Goal: Task Accomplishment & Management: Manage account settings

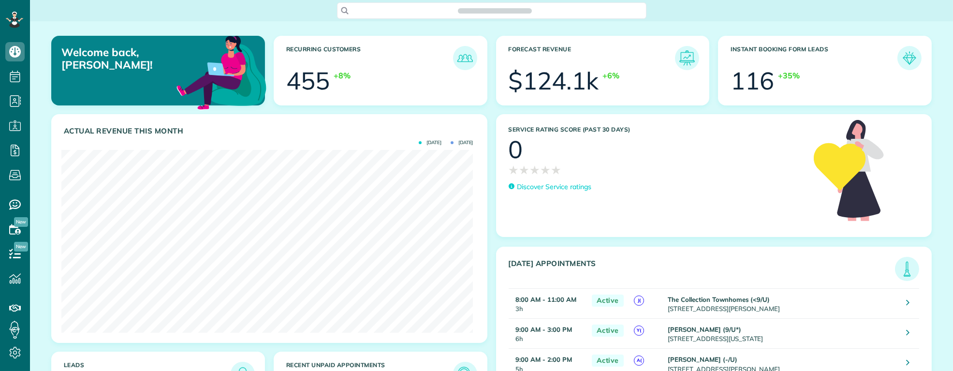
scroll to position [182, 412]
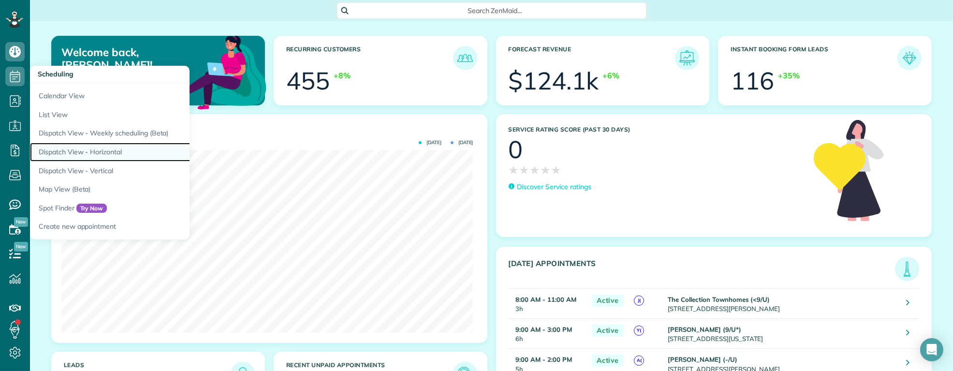
click at [97, 148] on link "Dispatch View - Horizontal" at bounding box center [151, 152] width 242 height 19
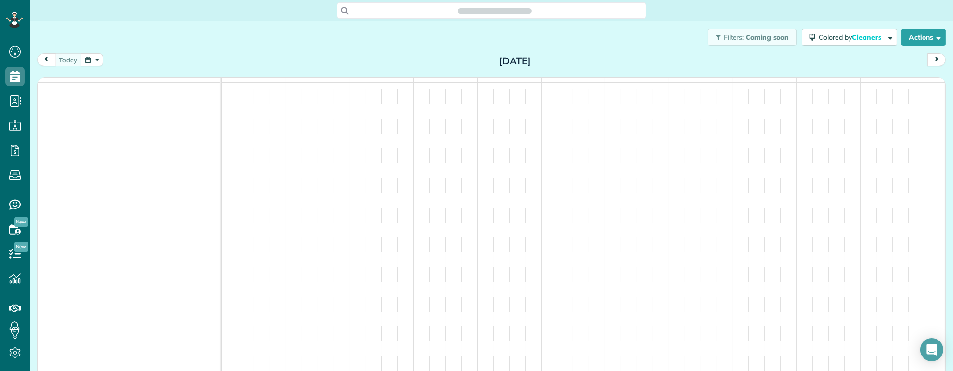
scroll to position [4, 4]
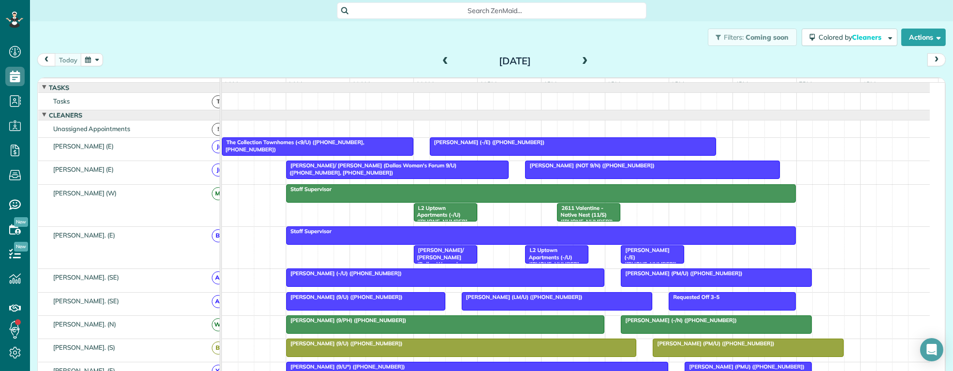
click at [153, 28] on div "Filters: Coming soon Colored by Cleaners Color by Cleaner Color by Team Color b…" at bounding box center [491, 37] width 923 height 32
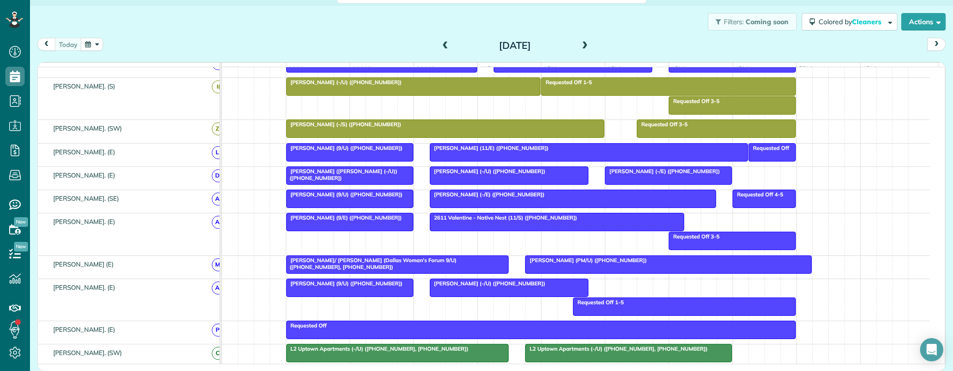
scroll to position [0, 0]
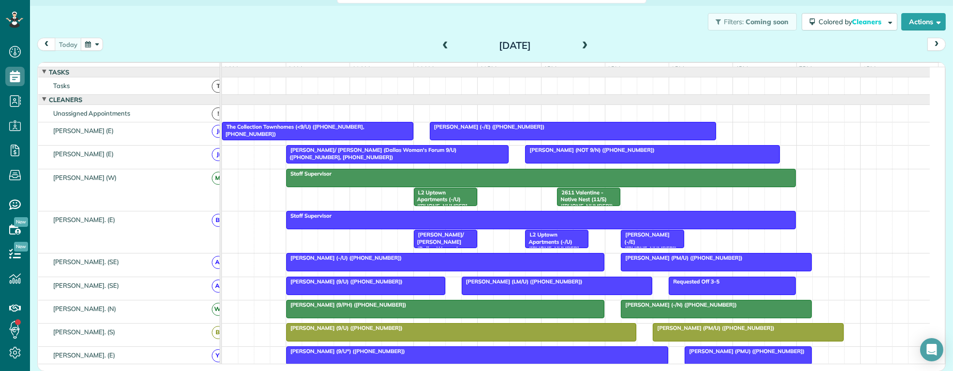
click at [580, 40] on span at bounding box center [585, 46] width 11 height 15
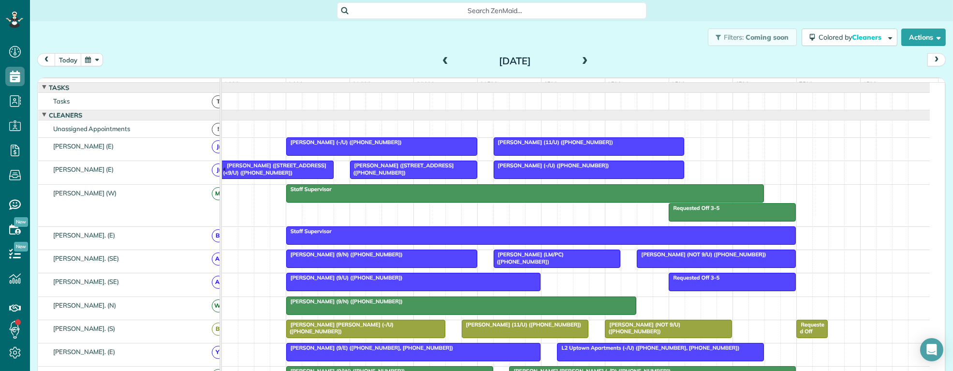
click at [583, 62] on span at bounding box center [585, 61] width 11 height 9
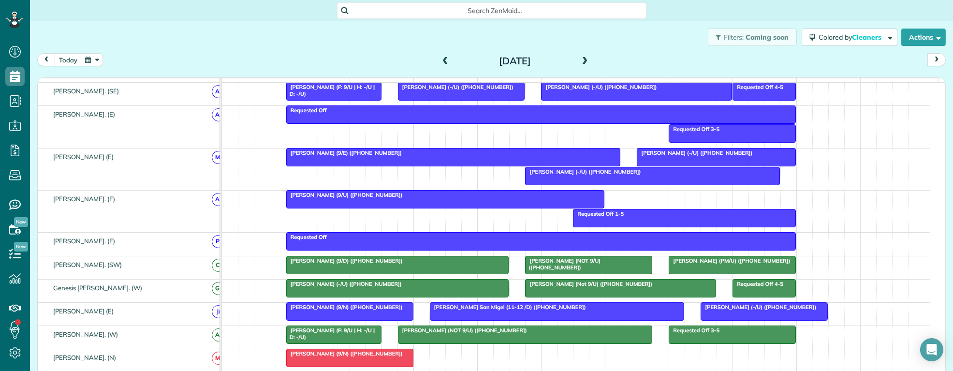
scroll to position [453, 0]
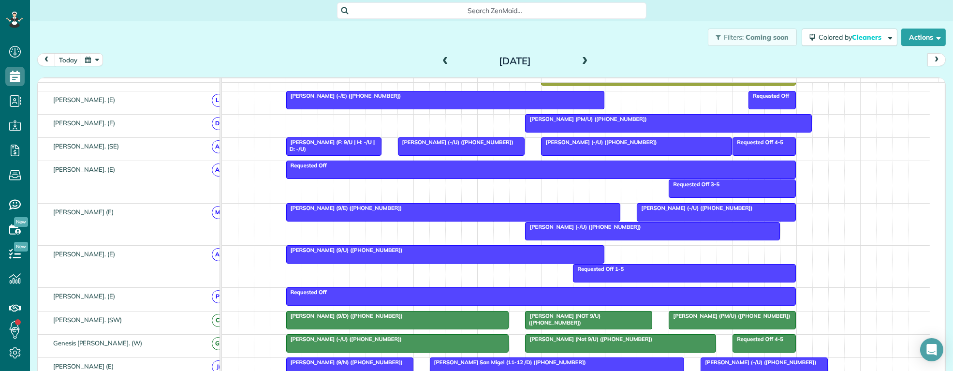
click at [441, 12] on span "Search ZenMaid…" at bounding box center [495, 11] width 294 height 10
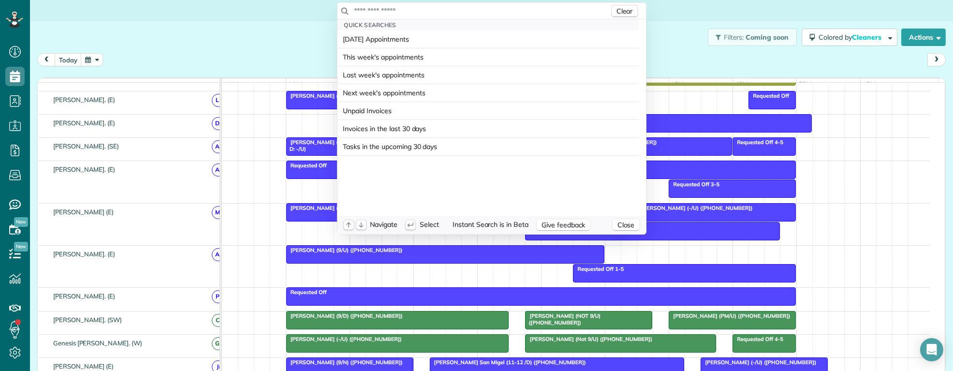
click at [440, 12] on input "text" at bounding box center [481, 11] width 255 height 10
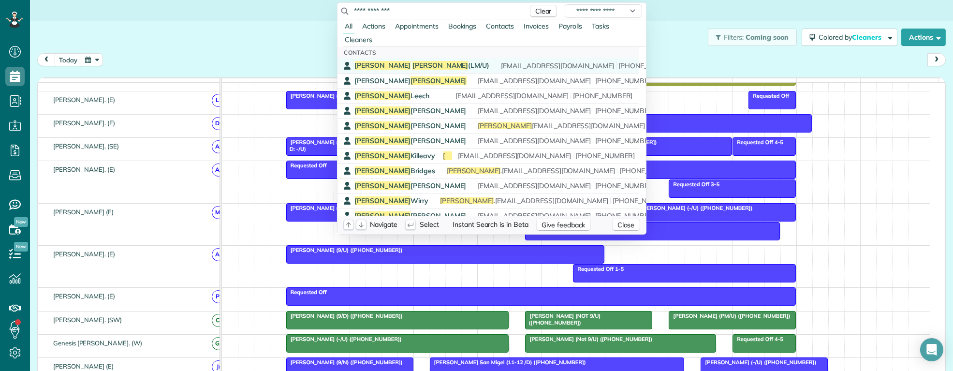
type input "**********"
click at [421, 66] on div "Patrick Coyle (LM/U) annabelhill02@gmail.com (850) 867-9472" at bounding box center [495, 65] width 280 height 9
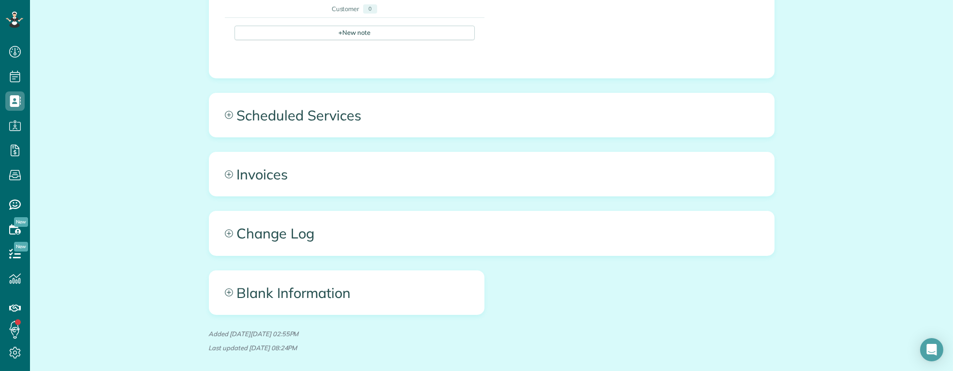
scroll to position [713, 0]
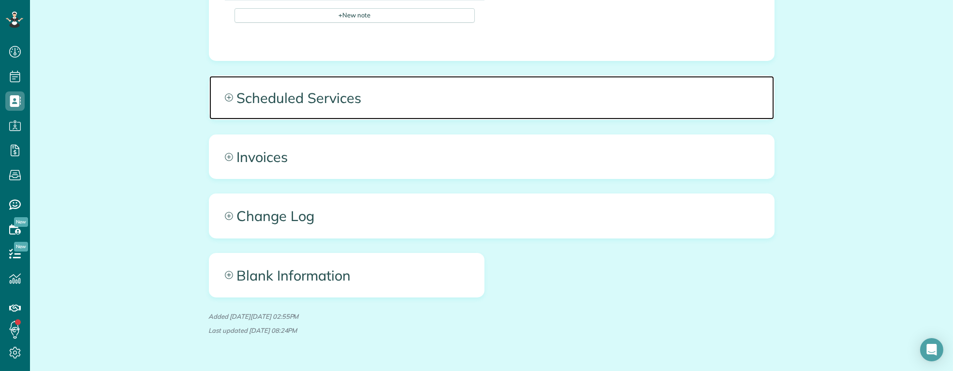
click at [383, 76] on span "Scheduled Services" at bounding box center [491, 98] width 565 height 44
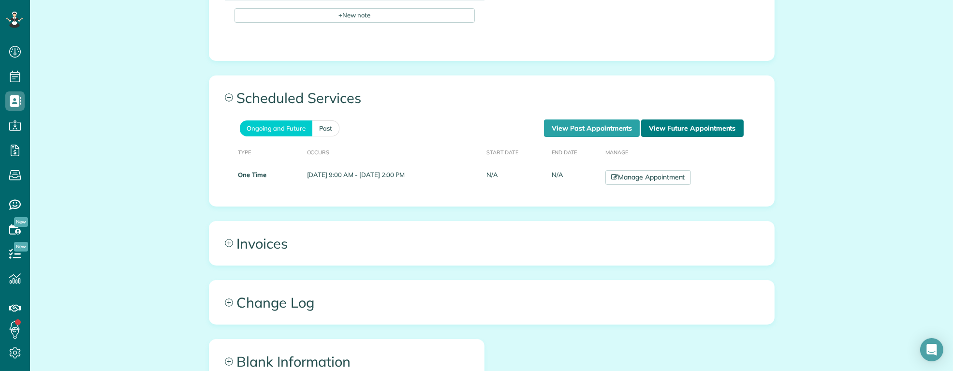
click at [664, 119] on link "View Future Appointments" at bounding box center [692, 127] width 102 height 17
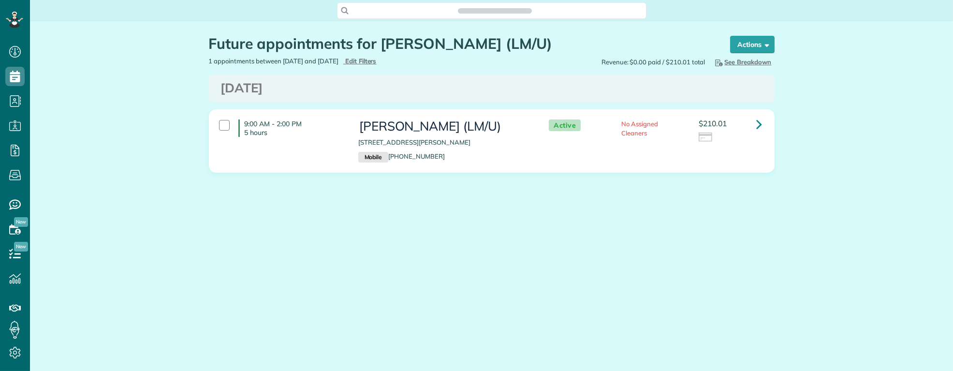
scroll to position [4, 4]
click at [763, 126] on link at bounding box center [759, 124] width 19 height 19
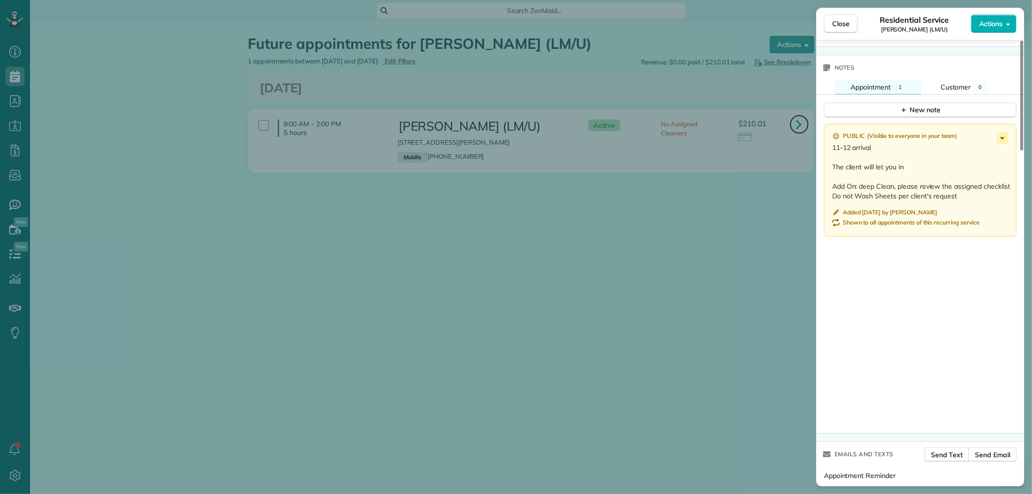
scroll to position [494, 30]
click at [829, 27] on button "Close" at bounding box center [841, 24] width 34 height 18
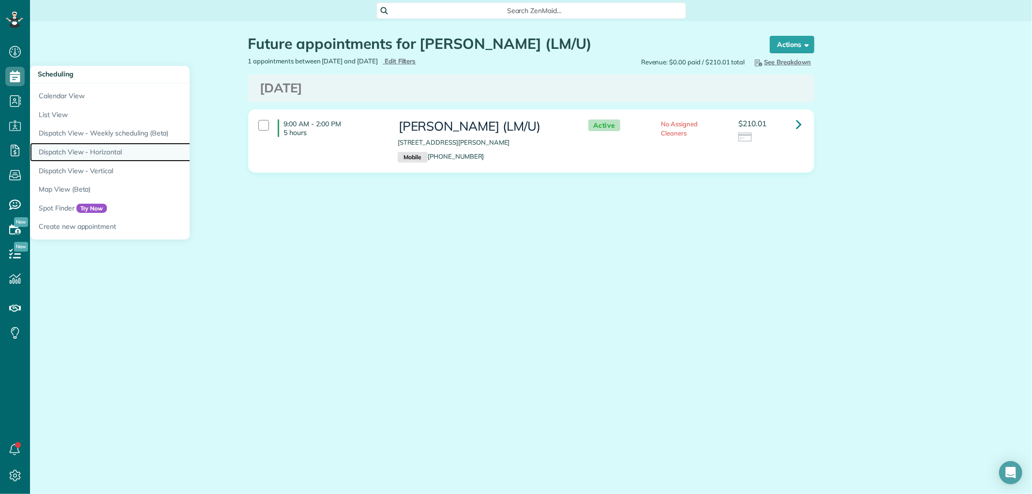
click at [90, 150] on link "Dispatch View - Horizontal" at bounding box center [151, 152] width 242 height 19
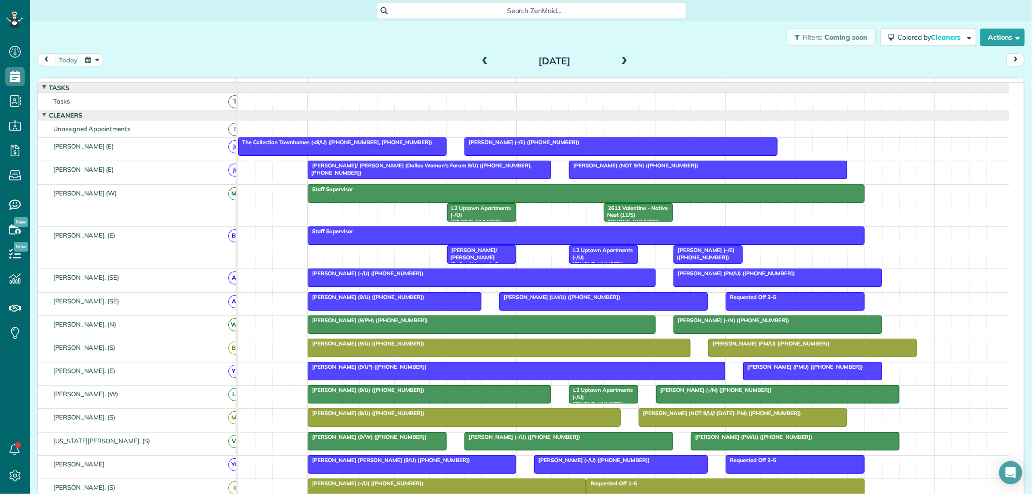
click at [620, 63] on span at bounding box center [624, 61] width 11 height 9
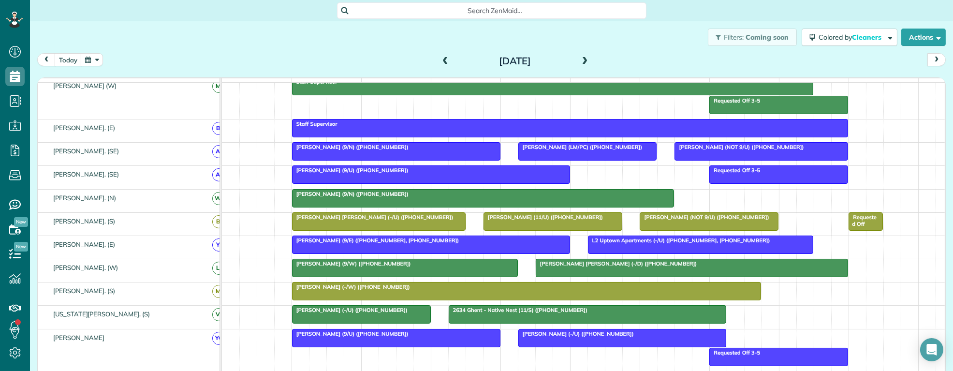
scroll to position [371, 30]
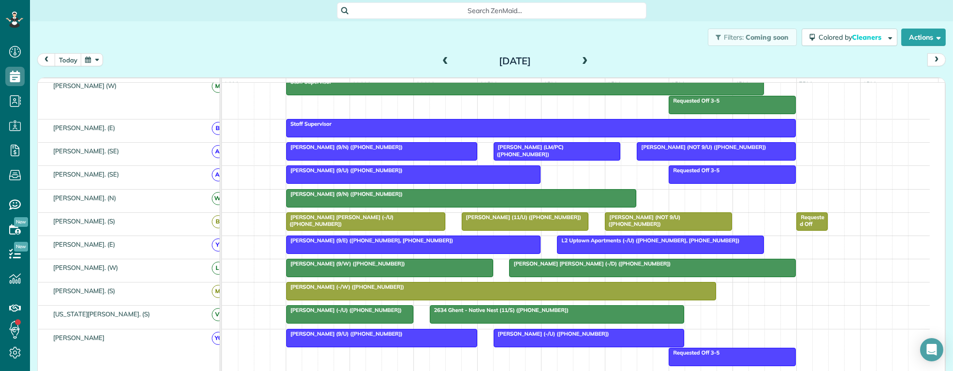
click at [485, 8] on span "Search ZenMaid…" at bounding box center [495, 11] width 294 height 10
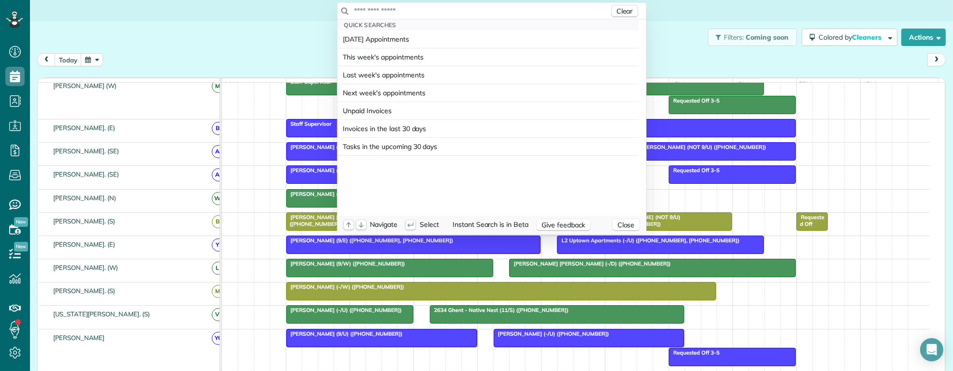
click at [472, 13] on input "text" at bounding box center [481, 11] width 255 height 10
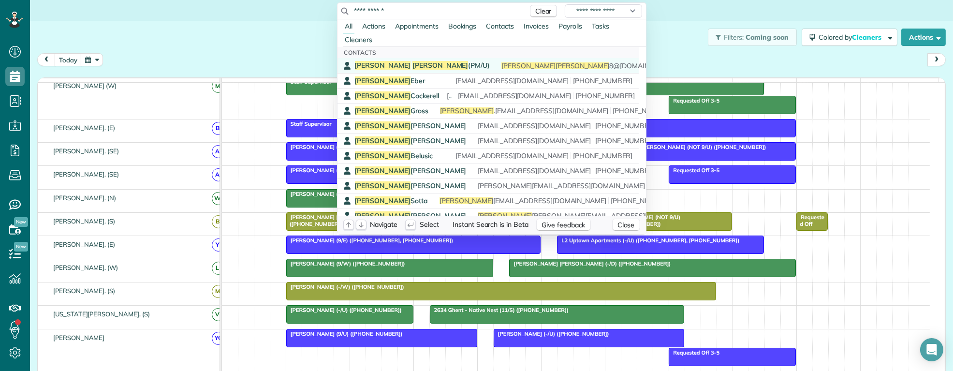
type input "**********"
click at [400, 66] on span "Nick Macias (PM/U)" at bounding box center [422, 65] width 135 height 9
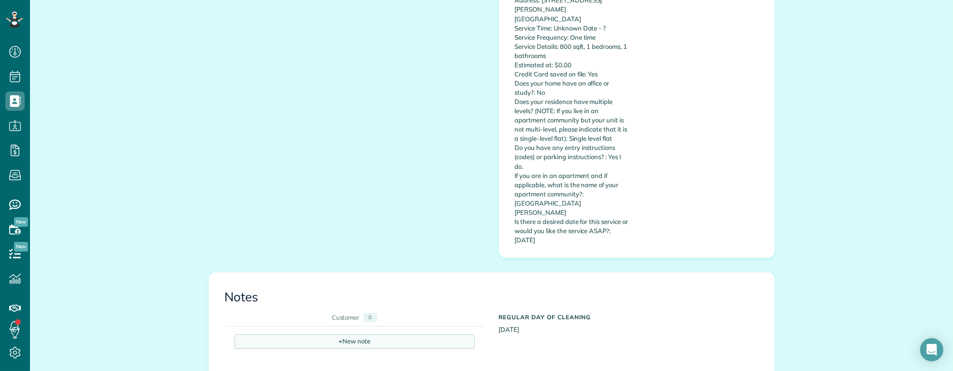
scroll to position [376, 0]
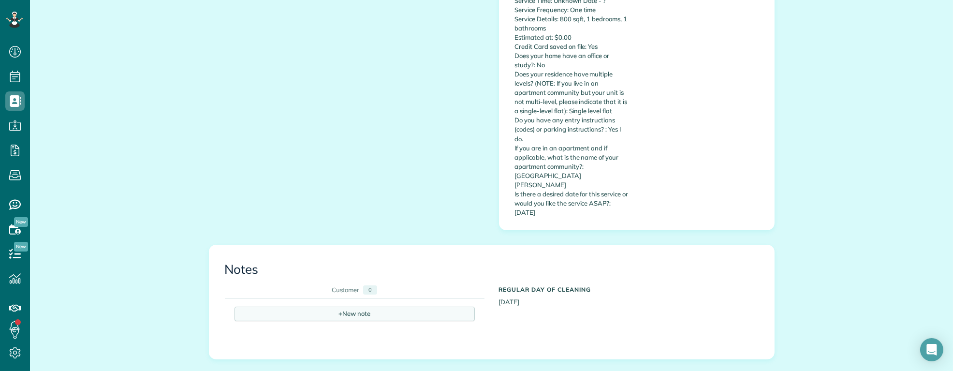
click at [329, 307] on div "+ New note" at bounding box center [355, 314] width 240 height 15
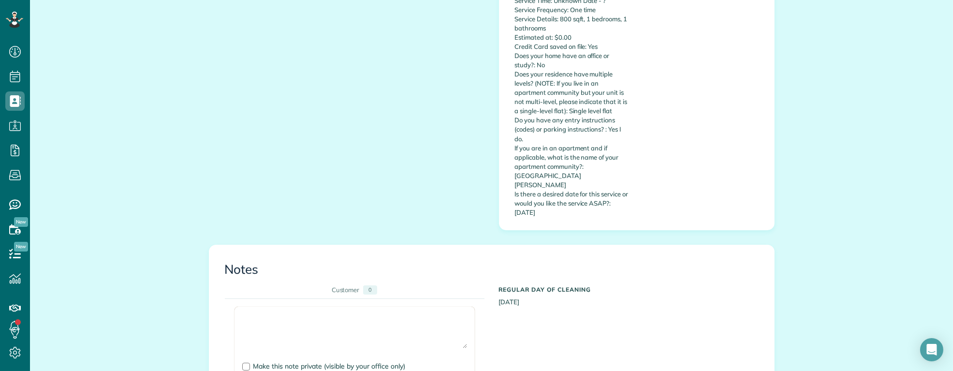
click at [265, 314] on textarea at bounding box center [354, 331] width 225 height 34
type textarea "*"
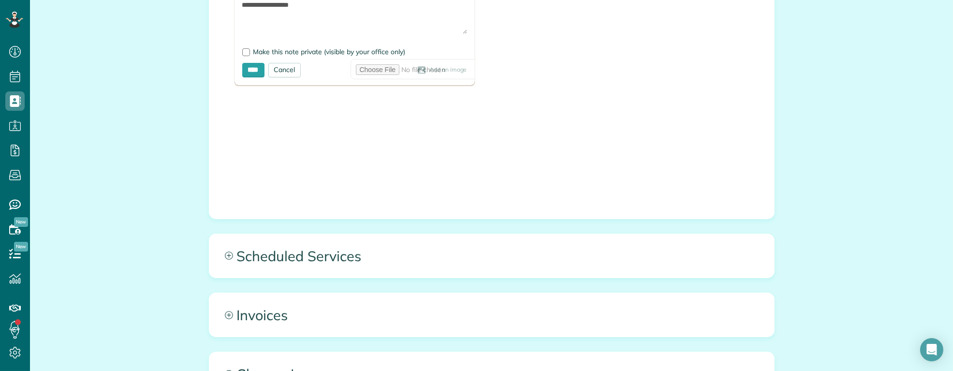
scroll to position [698, 0]
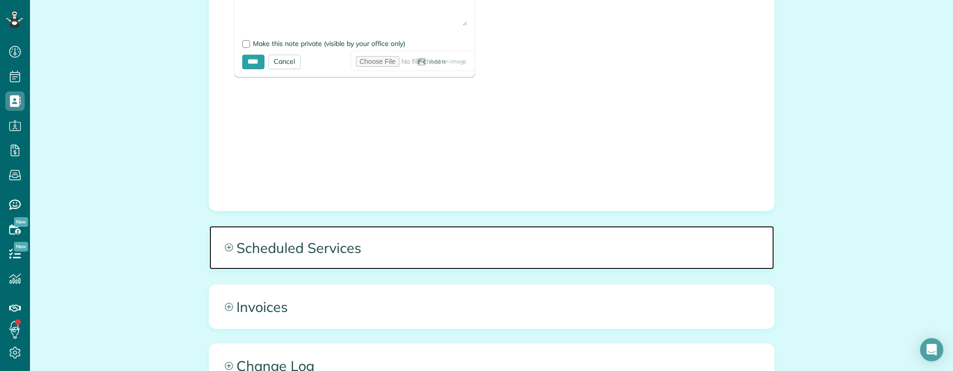
click at [340, 226] on span "Scheduled Services" at bounding box center [491, 248] width 565 height 44
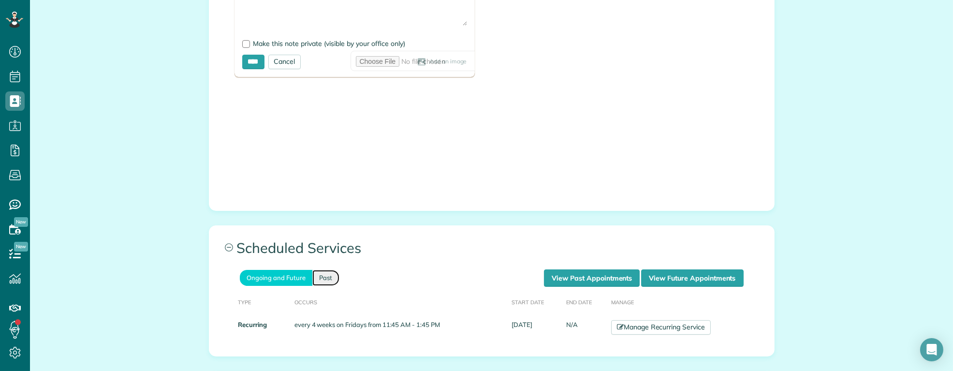
click at [315, 270] on link "Past" at bounding box center [325, 278] width 27 height 16
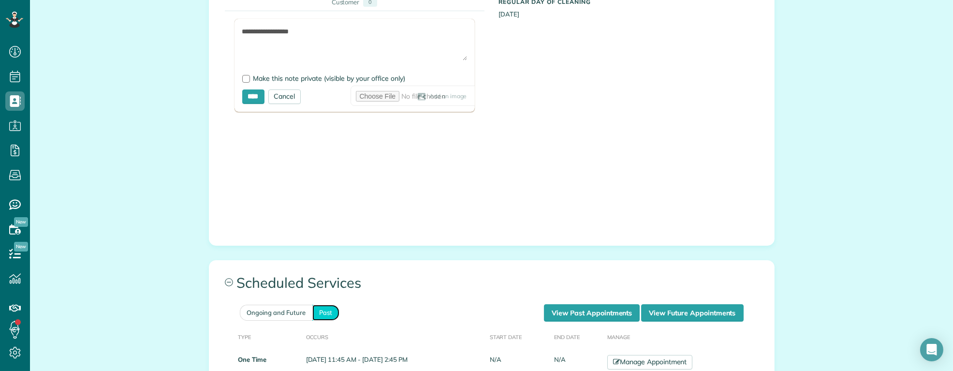
scroll to position [537, 0]
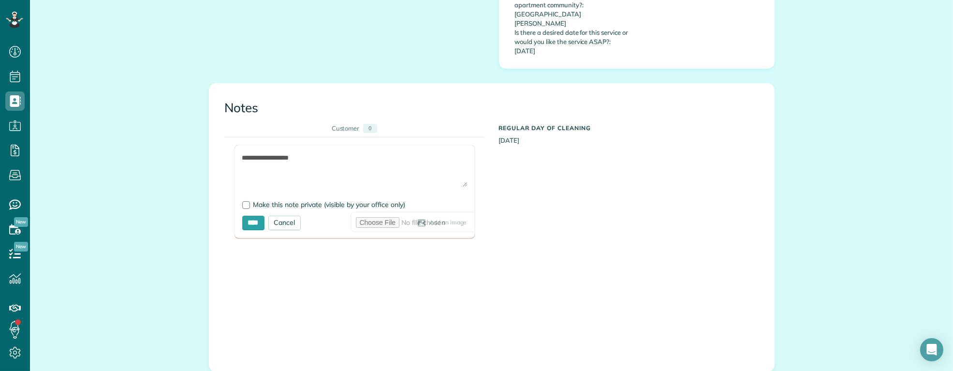
click at [334, 153] on textarea "**********" at bounding box center [354, 170] width 225 height 34
click at [399, 153] on textarea "**********" at bounding box center [354, 170] width 225 height 34
paste textarea "**********"
type textarea "**********"
drag, startPoint x: 299, startPoint y: 141, endPoint x: 193, endPoint y: 118, distance: 108.1
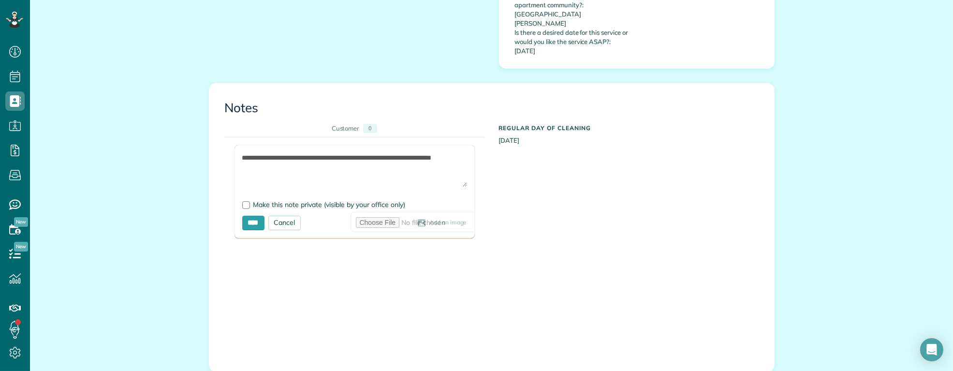
click at [193, 118] on div "All Contacts Actions Edit Add Appointment Recent Activity Send Email Update Cus…" at bounding box center [491, 139] width 923 height 1311
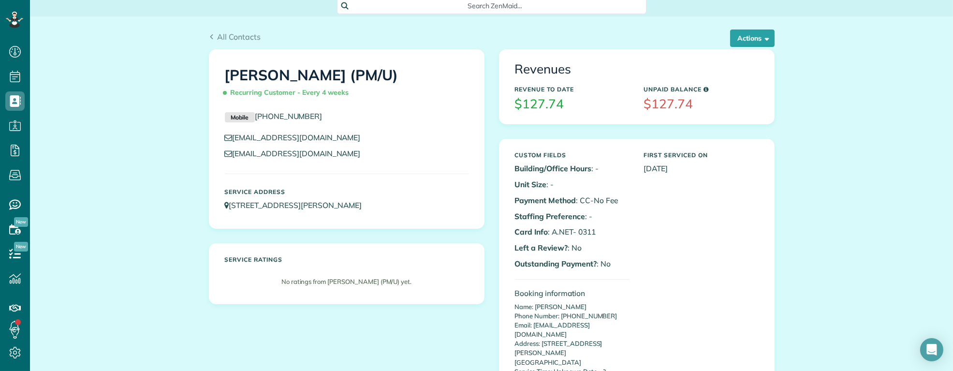
scroll to position [0, 0]
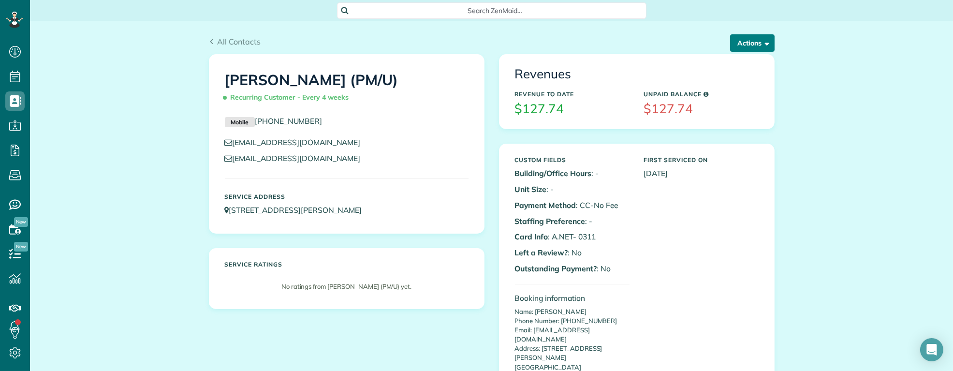
click at [741, 42] on button "Actions" at bounding box center [752, 42] width 44 height 17
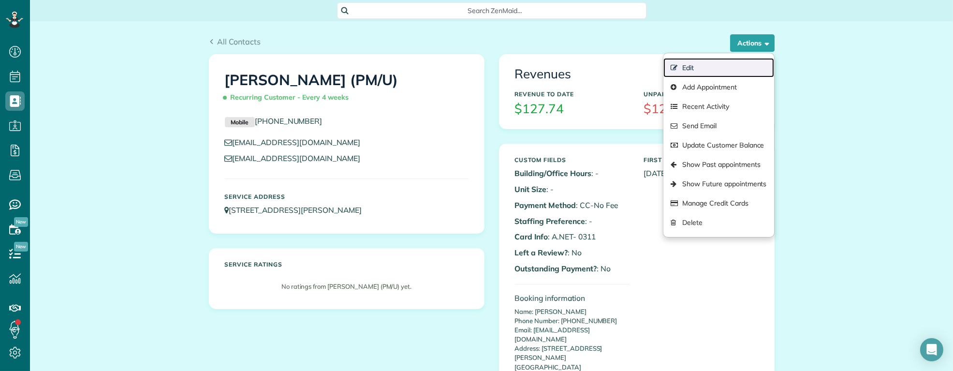
click at [702, 64] on link "Edit" at bounding box center [719, 67] width 110 height 19
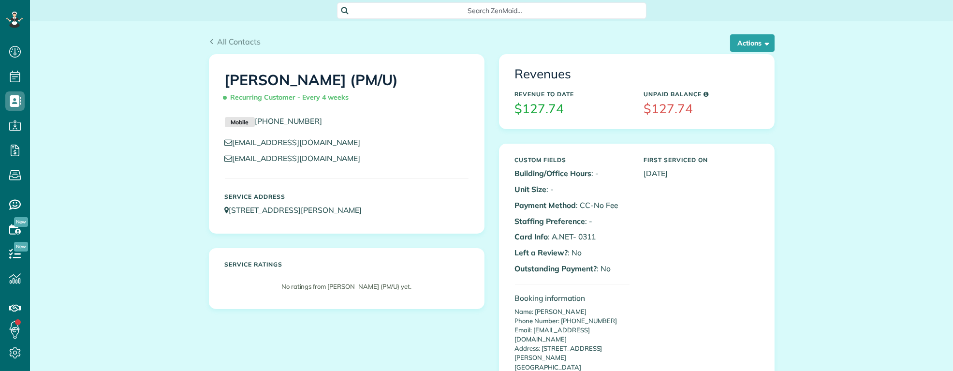
scroll to position [4, 4]
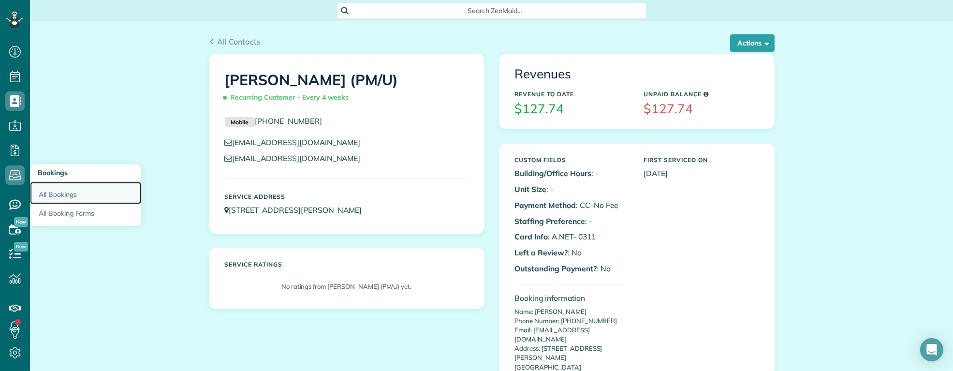
click at [64, 193] on link "All Bookings" at bounding box center [85, 193] width 111 height 22
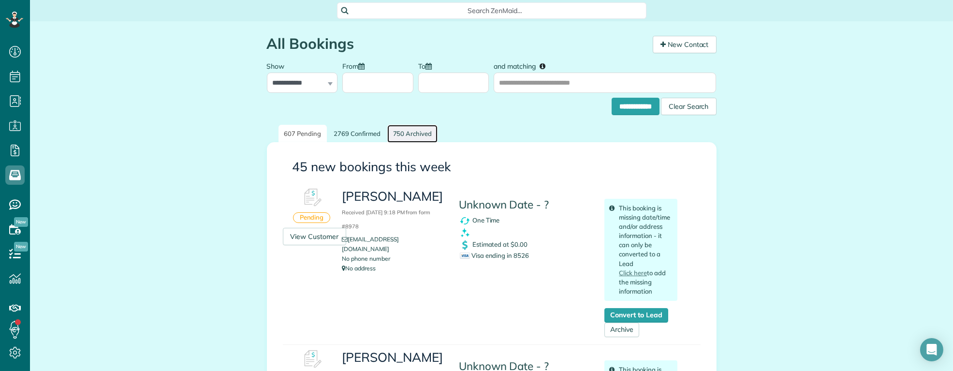
drag, startPoint x: 408, startPoint y: 132, endPoint x: 427, endPoint y: 139, distance: 19.9
click at [409, 132] on link "750 Archived" at bounding box center [412, 134] width 51 height 18
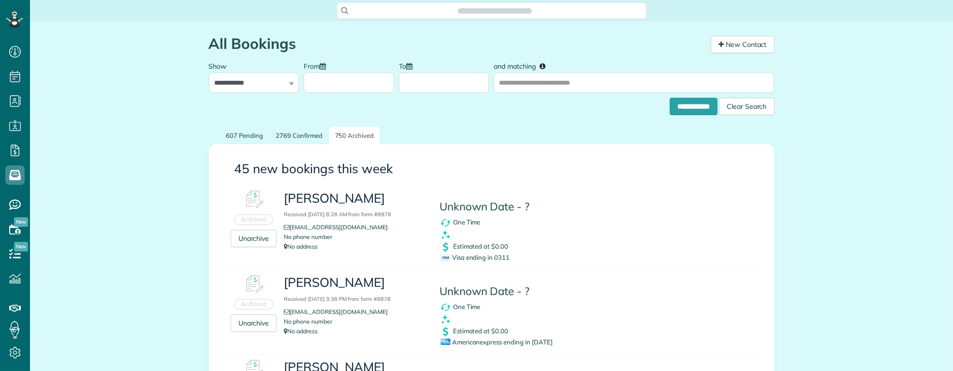
scroll to position [4, 4]
click at [497, 259] on span "Visa ending in 0311" at bounding box center [475, 257] width 69 height 8
click at [497, 258] on span "Visa ending in 0311" at bounding box center [475, 257] width 69 height 8
copy span "0311"
click at [237, 133] on link "607 Pending" at bounding box center [245, 136] width 49 height 18
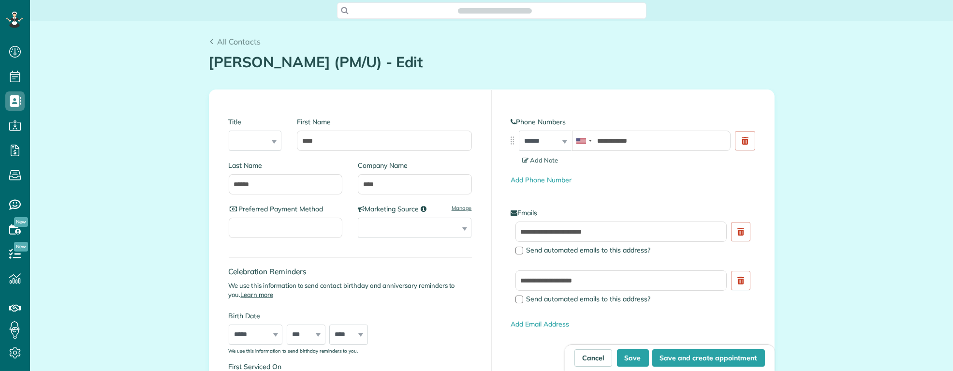
scroll to position [4, 4]
type input "**********"
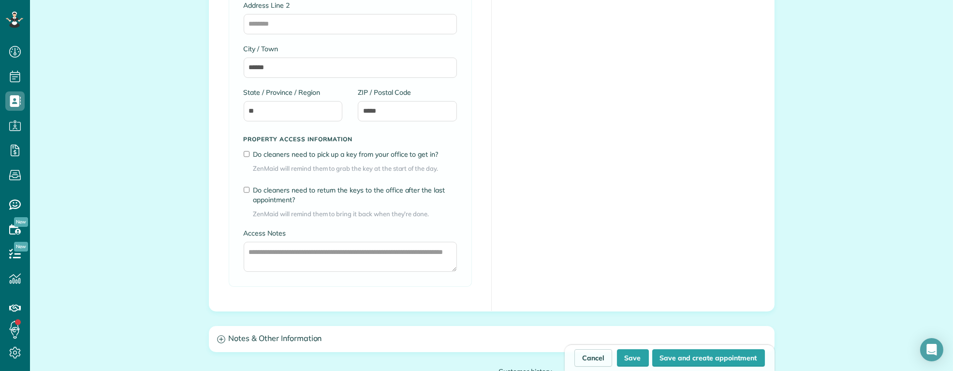
scroll to position [645, 0]
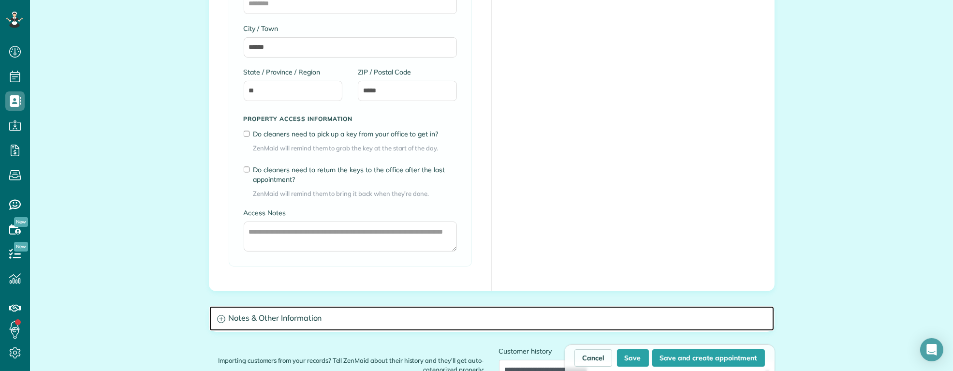
click at [324, 317] on h3 "Notes & Other Information" at bounding box center [491, 318] width 565 height 25
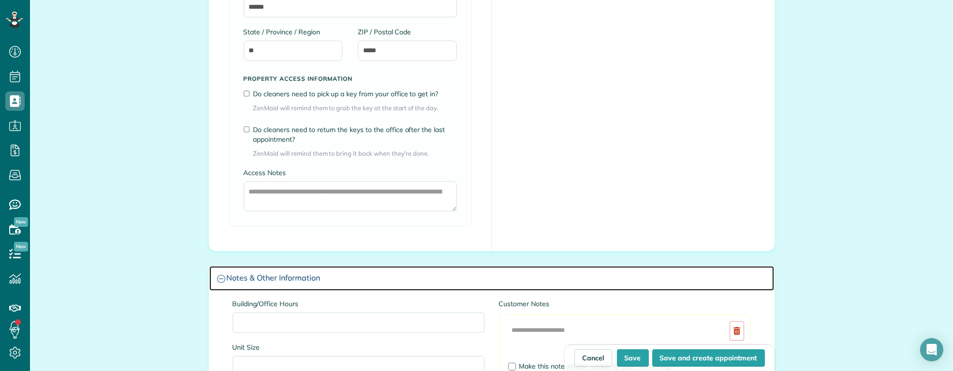
scroll to position [967, 0]
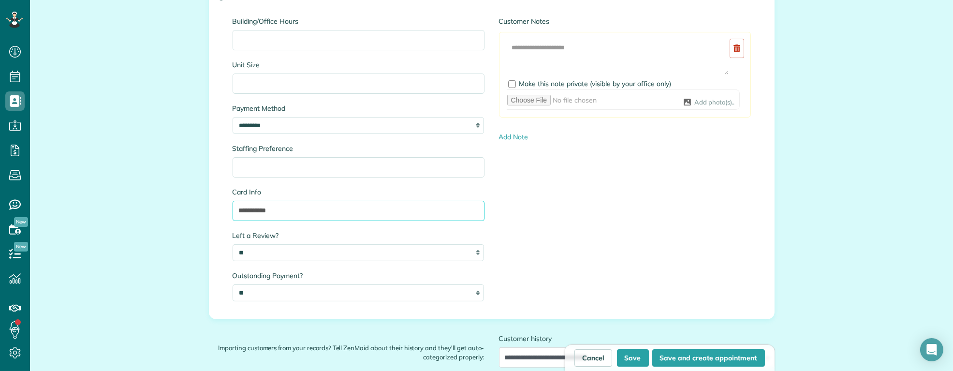
click at [314, 210] on input "**********" at bounding box center [359, 211] width 252 height 20
paste input "**********"
drag, startPoint x: 455, startPoint y: 208, endPoint x: 491, endPoint y: 208, distance: 36.8
click at [491, 208] on div "**********" at bounding box center [491, 163] width 533 height 295
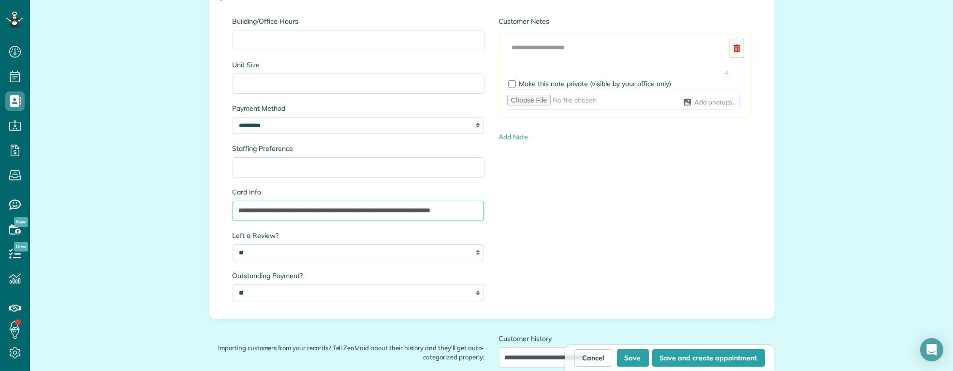
scroll to position [0, 13]
type input "**********"
drag, startPoint x: 631, startPoint y: 360, endPoint x: 627, endPoint y: 336, distance: 24.4
click at [631, 359] on button "Save" at bounding box center [633, 357] width 32 height 17
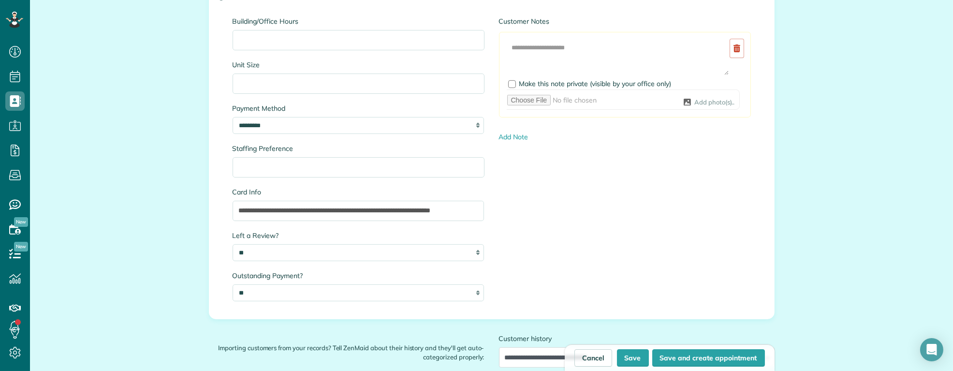
type input "**********"
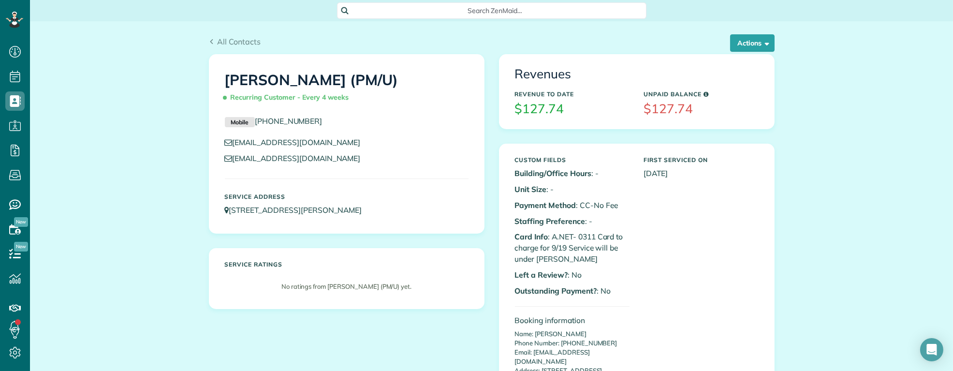
click at [447, 1] on div "Search ZenMaid…" at bounding box center [492, 9] width 310 height 18
click at [428, 15] on span "Search ZenMaid…" at bounding box center [495, 11] width 294 height 10
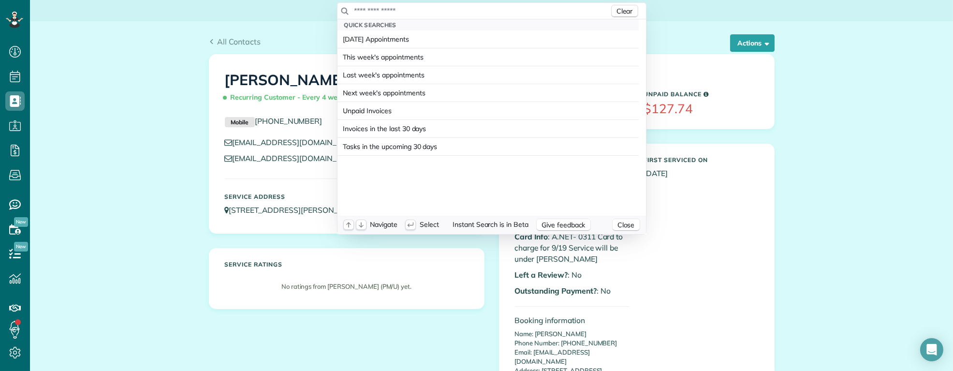
click at [426, 14] on input "text" at bounding box center [481, 11] width 255 height 10
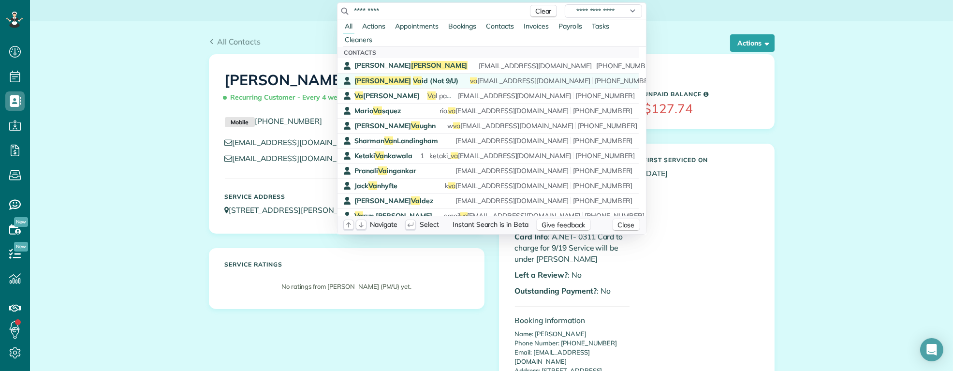
type input "*********"
click at [395, 81] on span "Ismail Va id (Not 9/U)" at bounding box center [407, 80] width 104 height 9
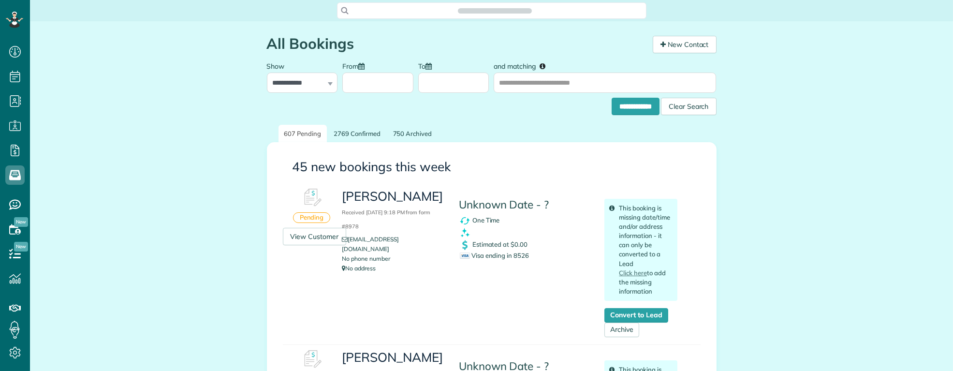
scroll to position [4, 4]
click at [519, 253] on span "Visa ending in 8526" at bounding box center [494, 255] width 69 height 8
click at [519, 254] on span "Visa ending in 8526" at bounding box center [494, 255] width 69 height 8
copy span "8526"
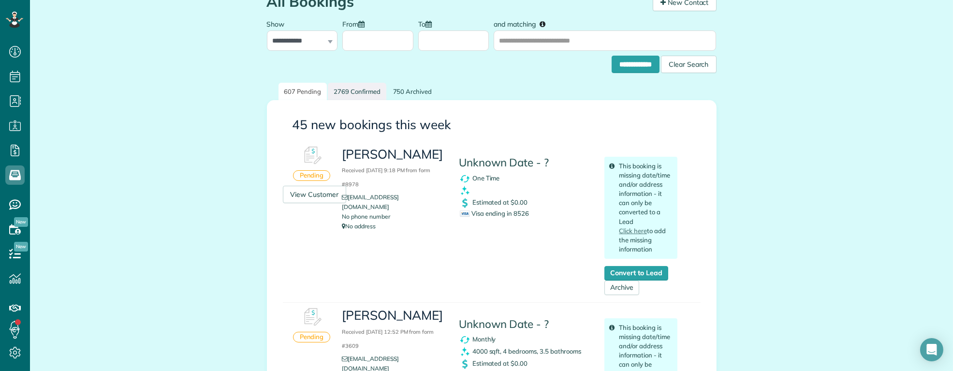
scroll to position [0, 0]
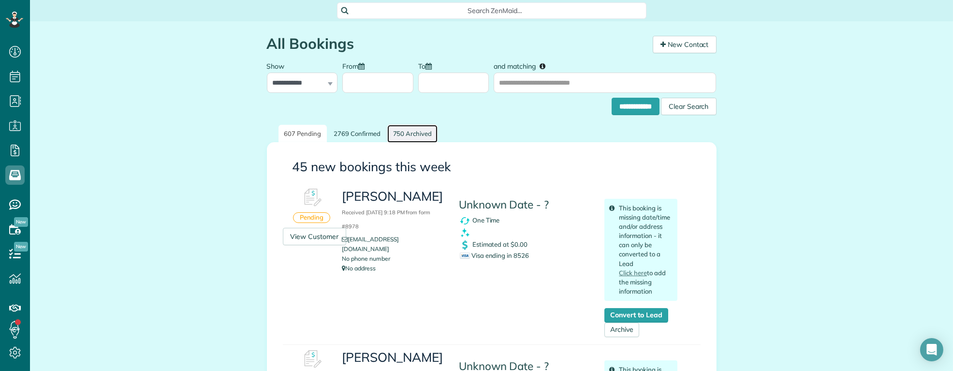
click at [408, 133] on link "750 Archived" at bounding box center [412, 134] width 51 height 18
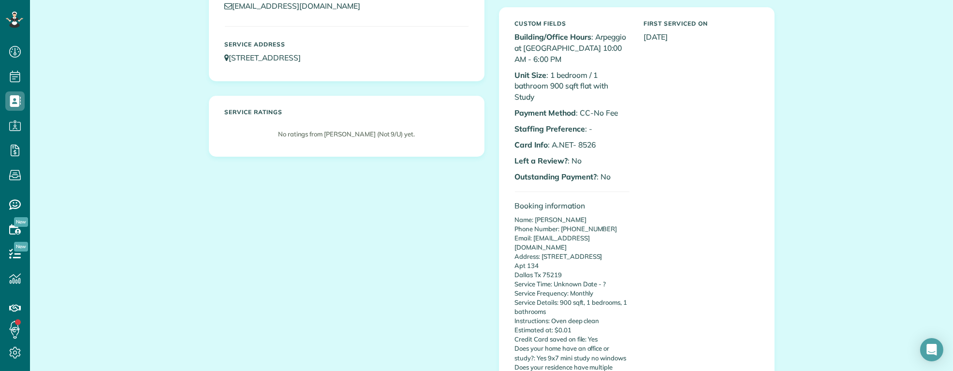
scroll to position [107, 0]
